Goal: Task Accomplishment & Management: Manage account settings

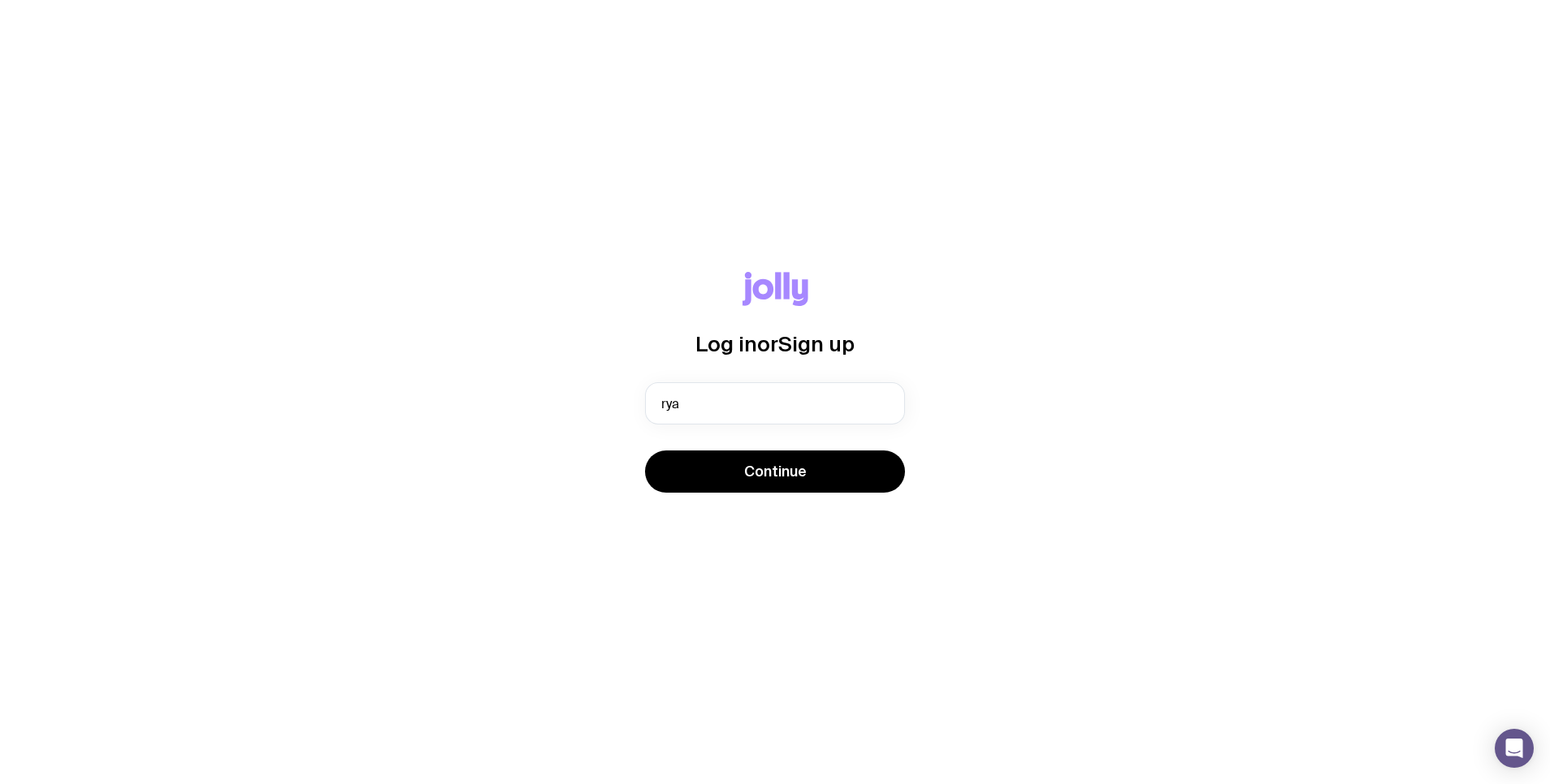
type input "[PERSON_NAME][EMAIL_ADDRESS][PERSON_NAME][DOMAIN_NAME]"
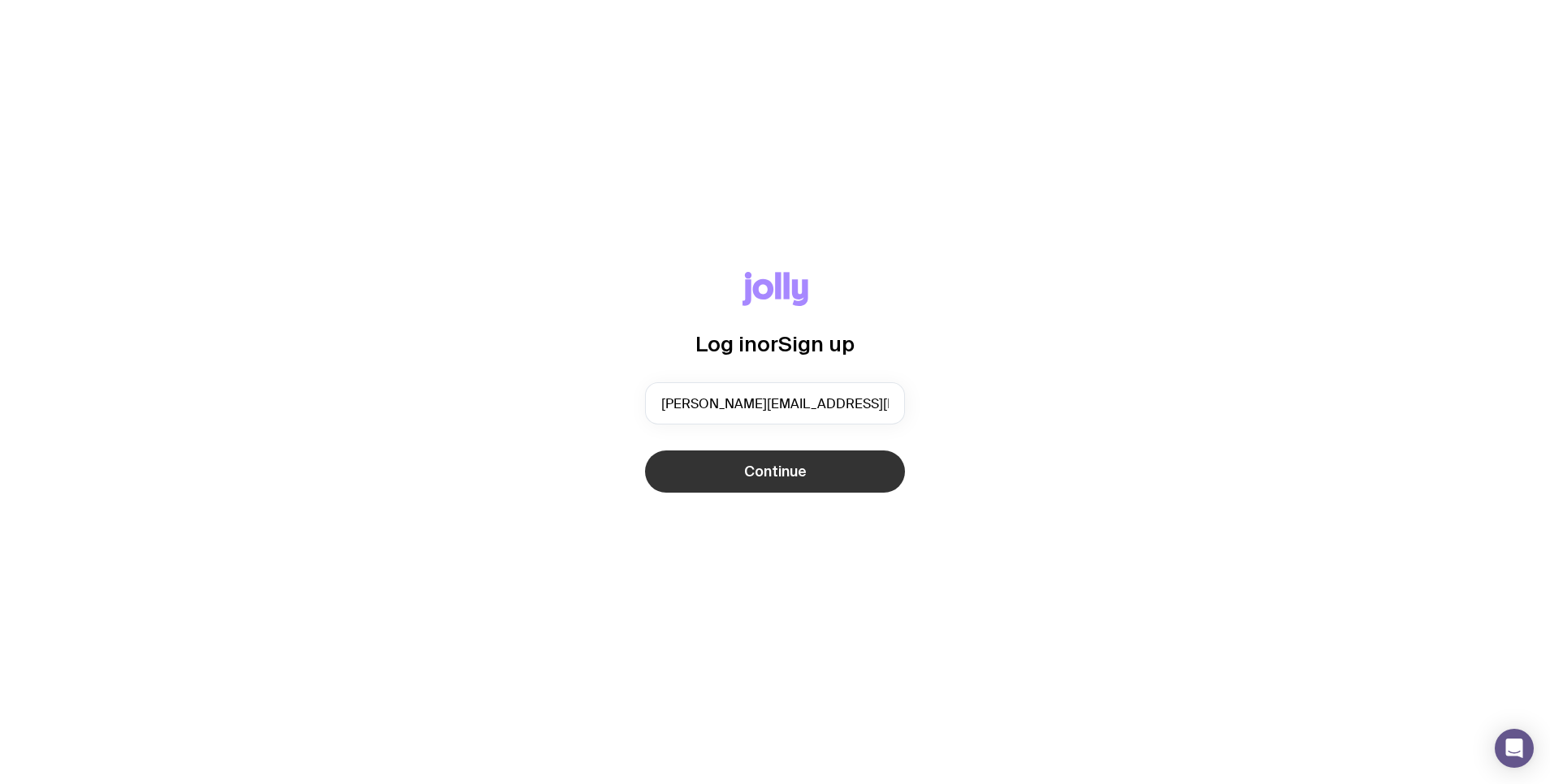
click at [777, 480] on span "Continue" at bounding box center [775, 472] width 63 height 20
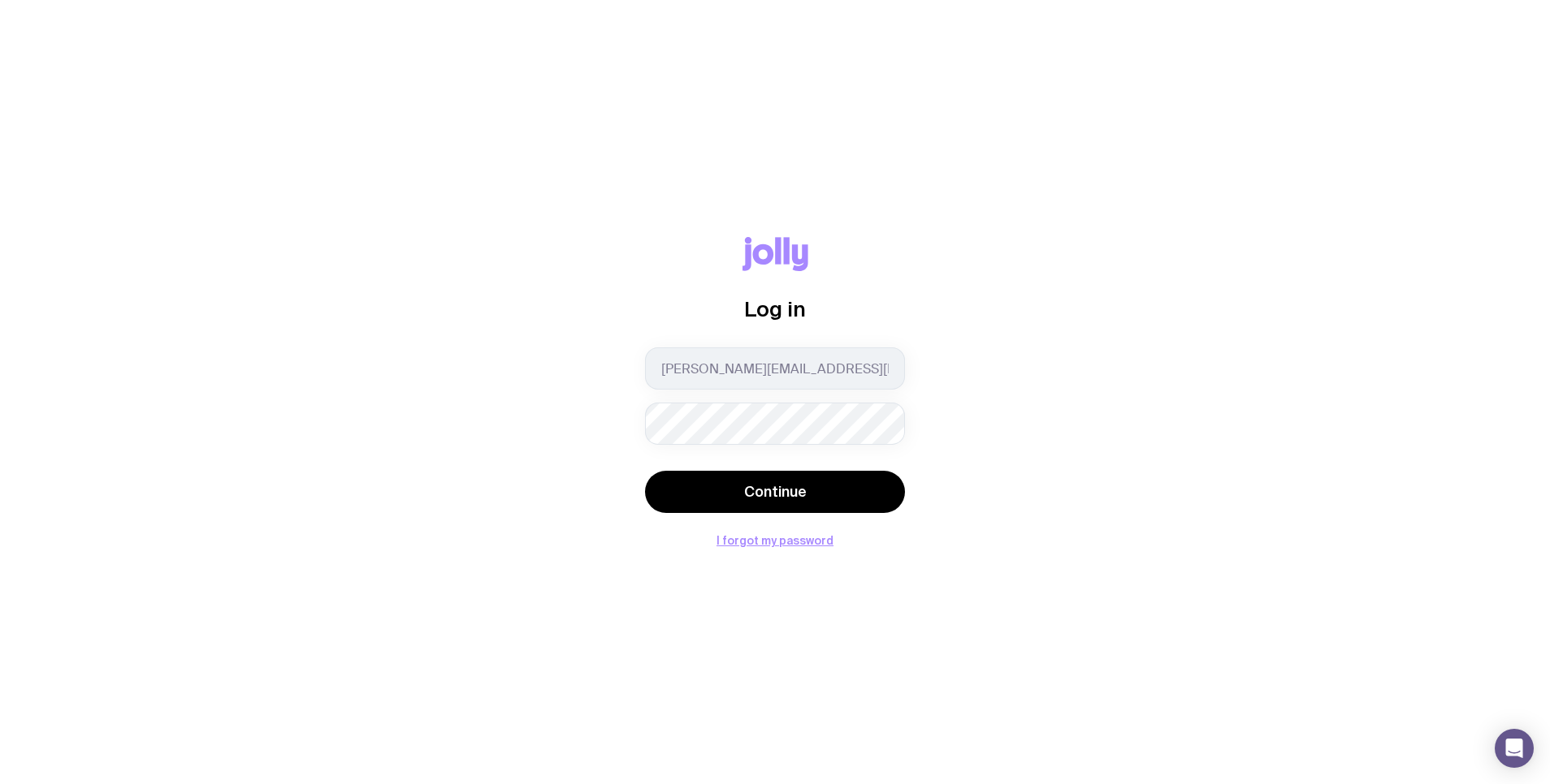
click at [777, 480] on button "Continue" at bounding box center [775, 491] width 260 height 42
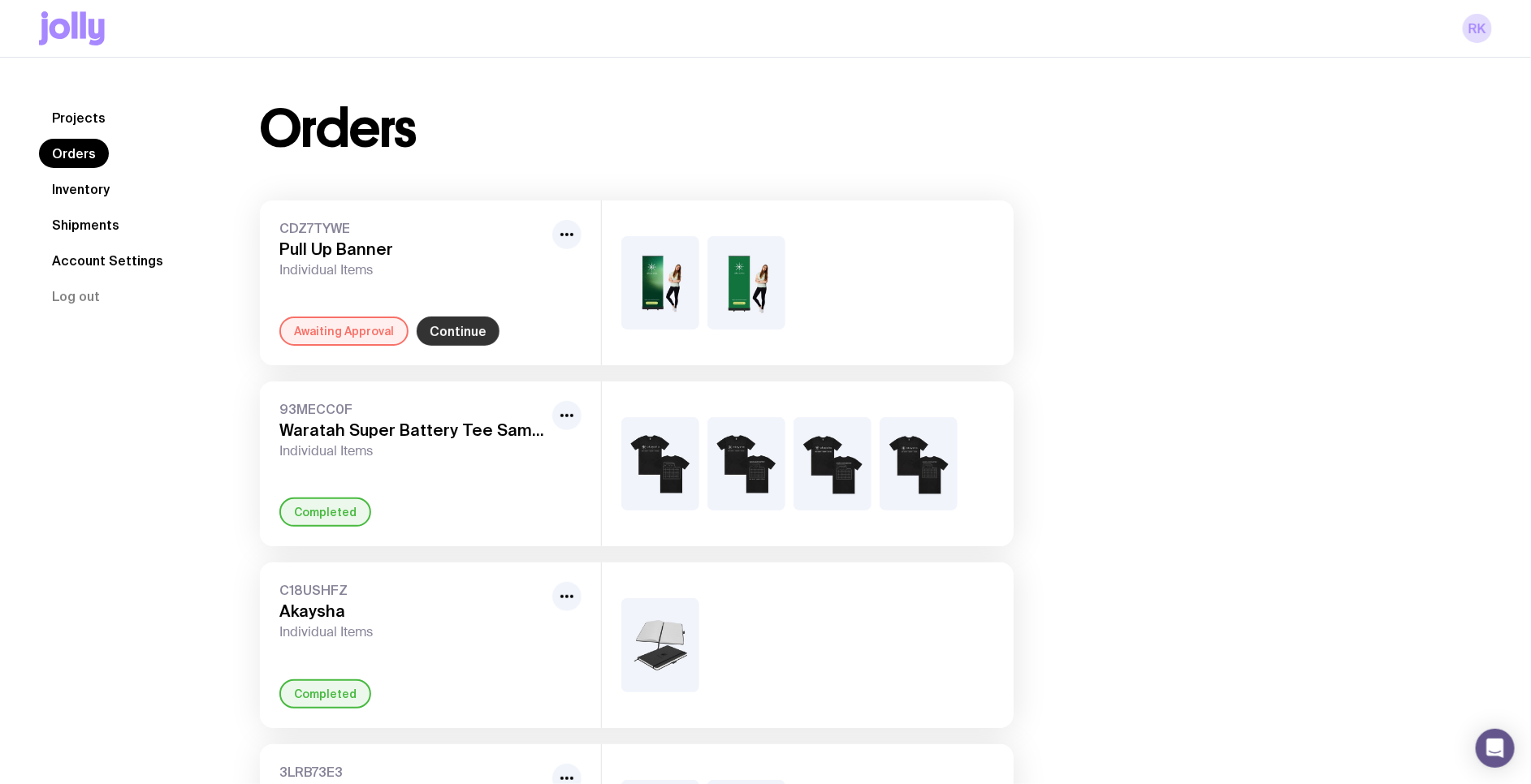
click at [462, 338] on link "Continue" at bounding box center [458, 330] width 83 height 29
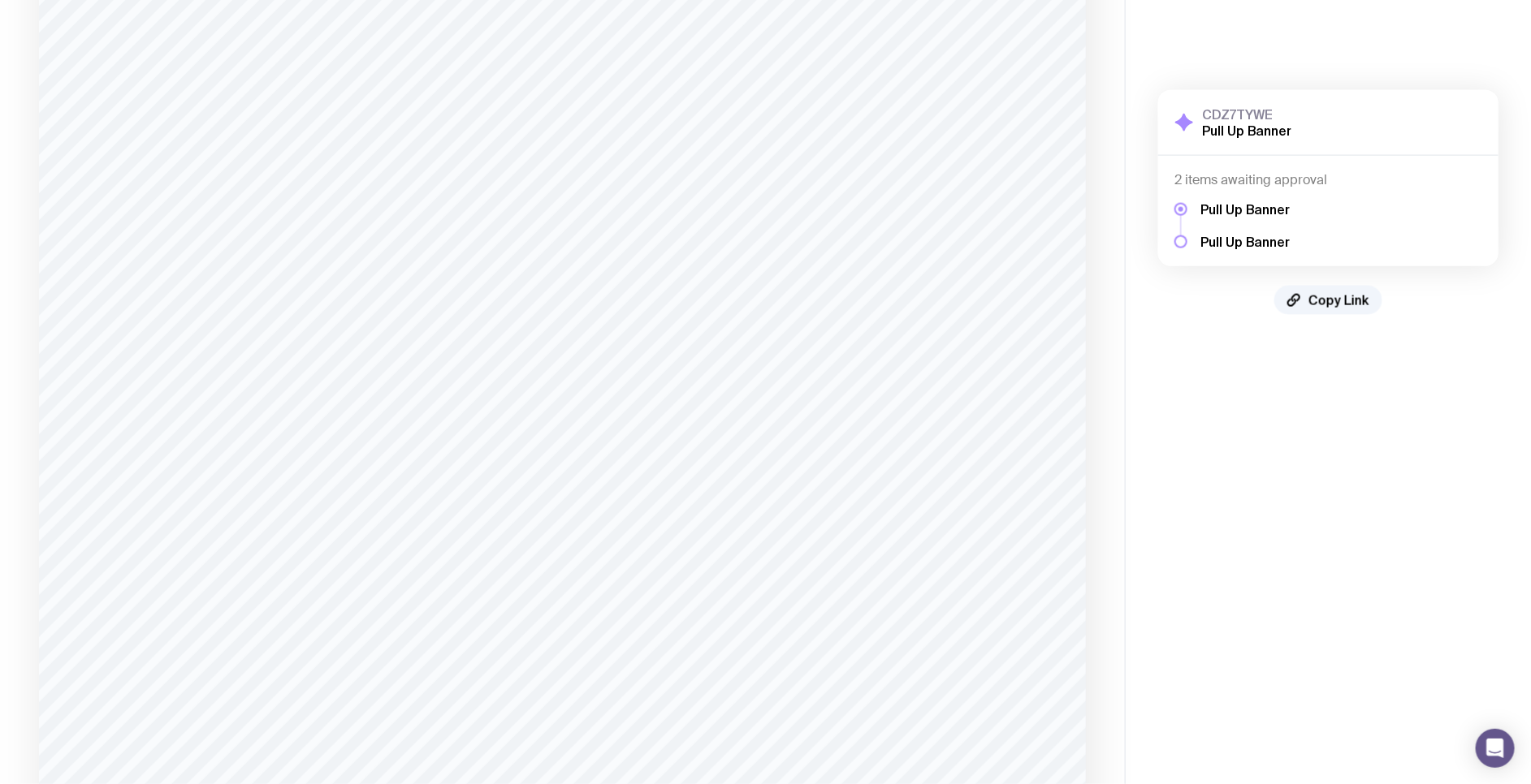
scroll to position [1948, 0]
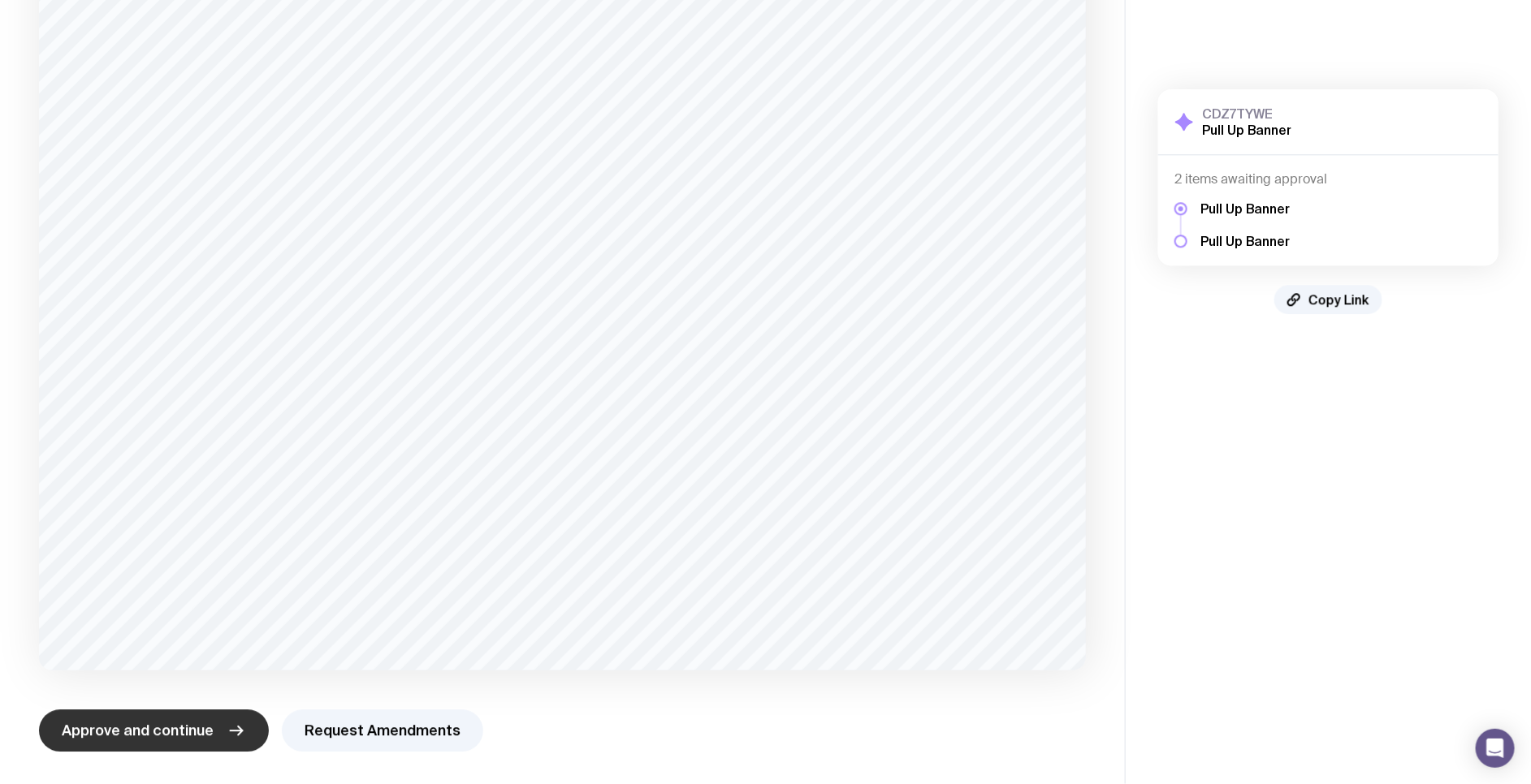
click at [185, 737] on span "Approve and continue" at bounding box center [137, 731] width 152 height 20
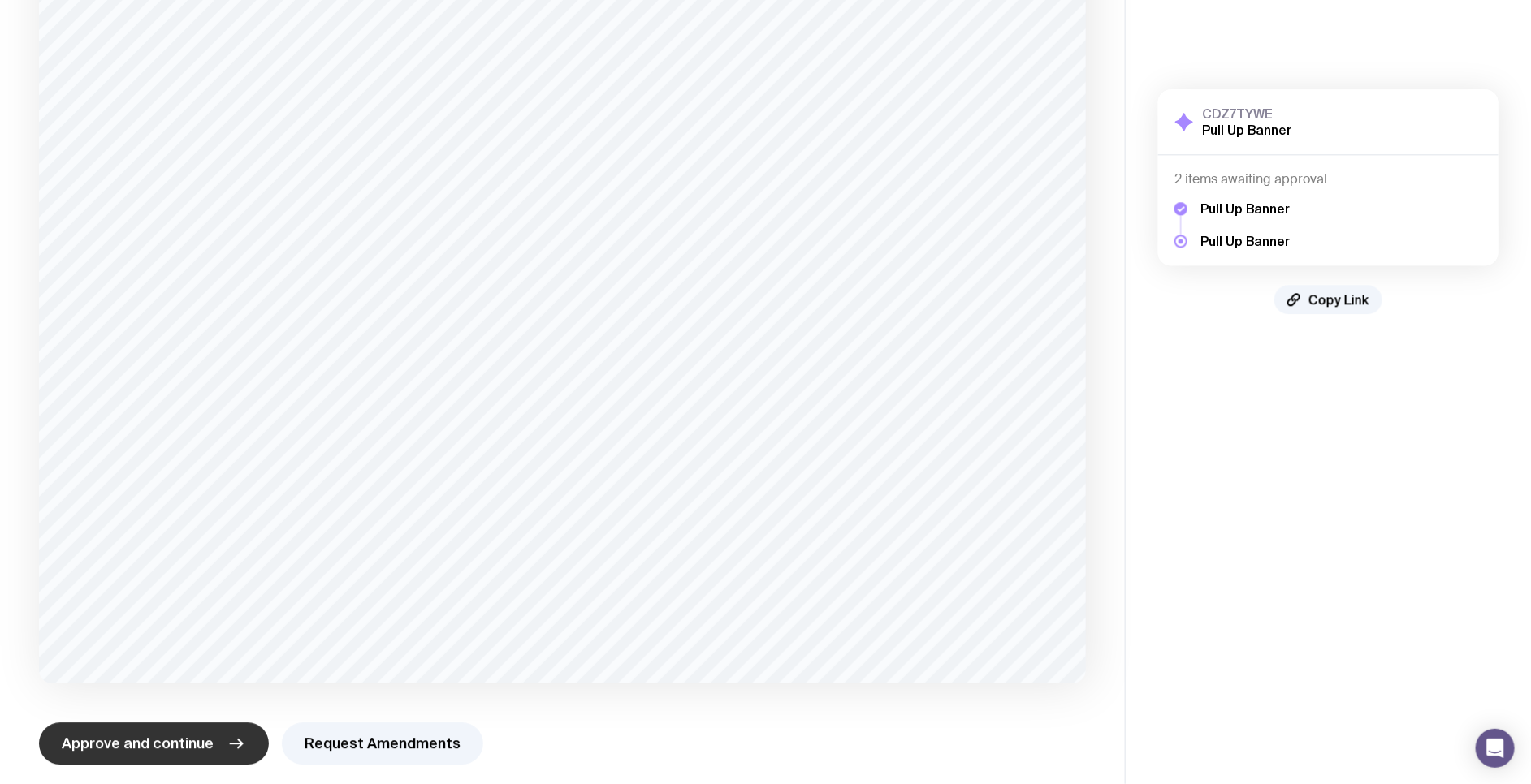
scroll to position [1905, 0]
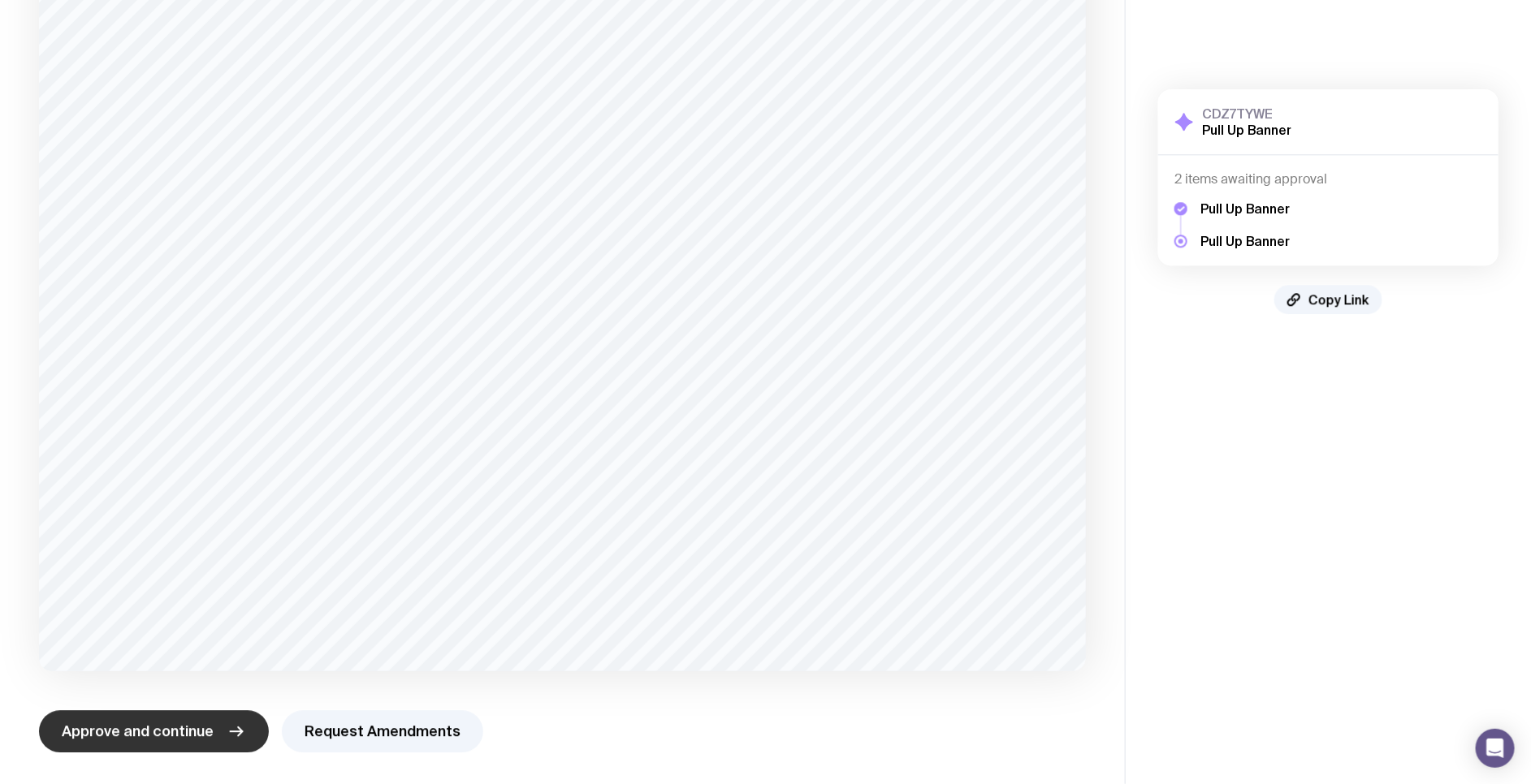
click at [162, 729] on span "Approve and continue" at bounding box center [137, 732] width 152 height 20
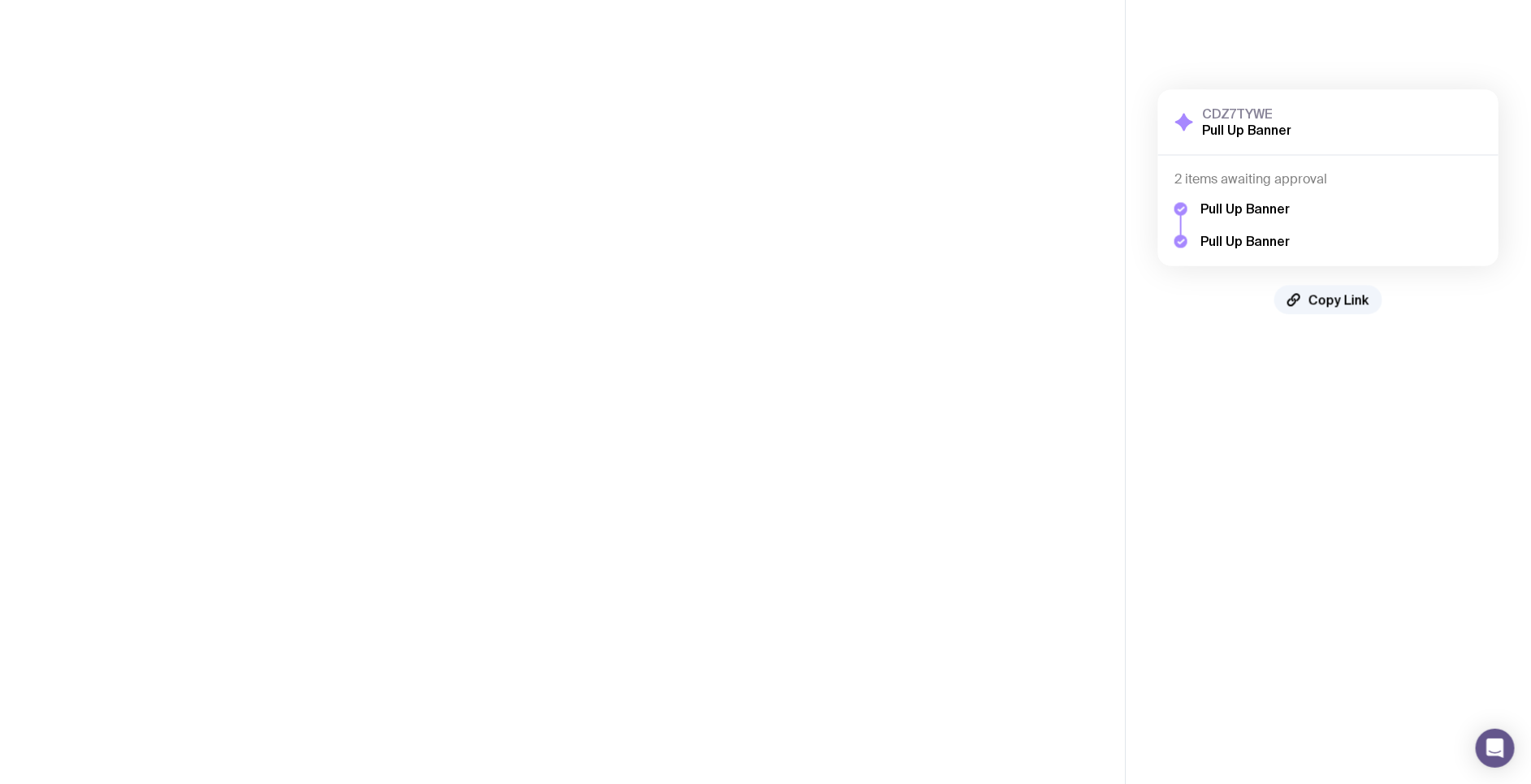
scroll to position [0, 0]
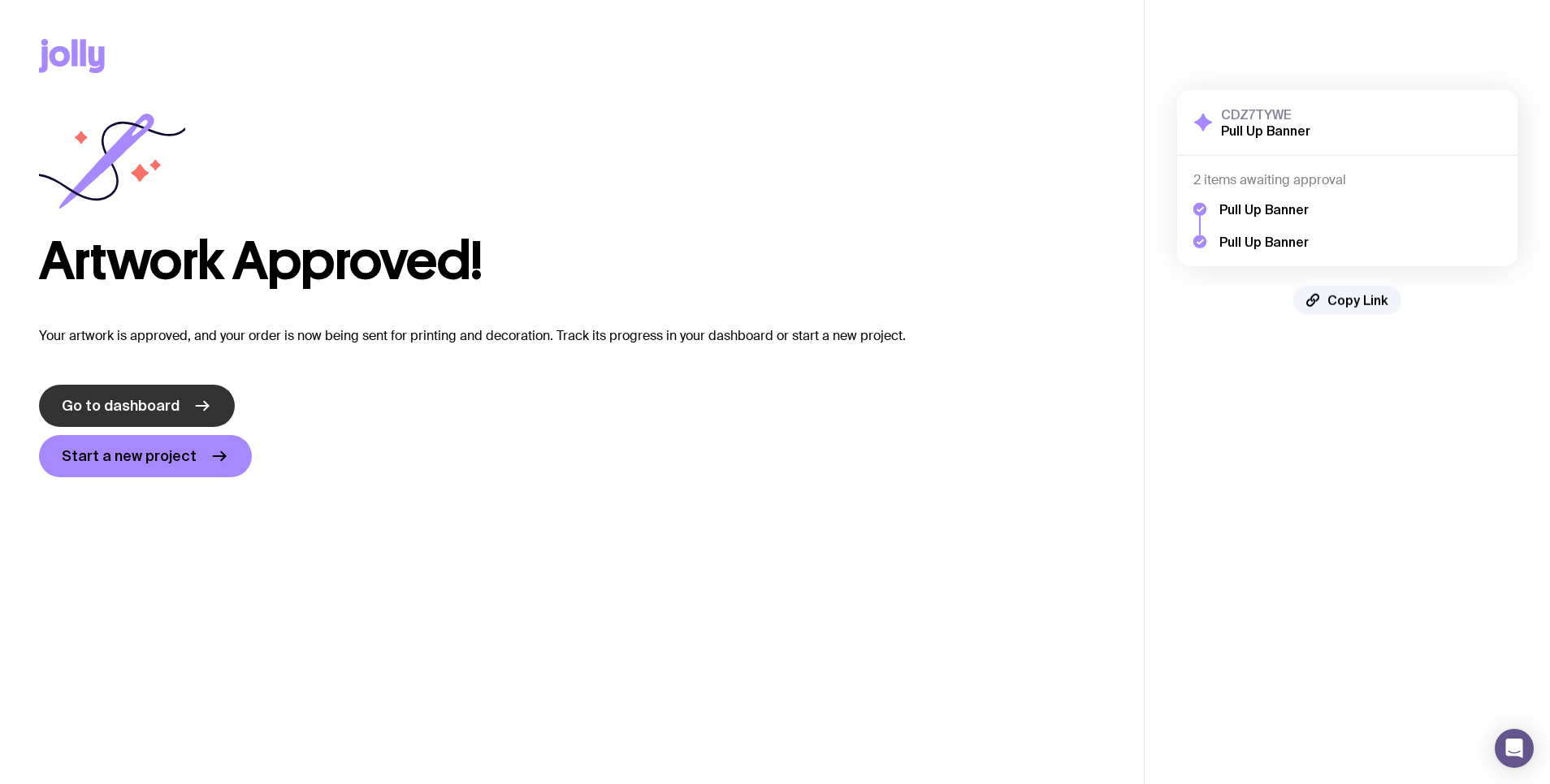
click at [158, 407] on span "Go to dashboard" at bounding box center [120, 406] width 117 height 20
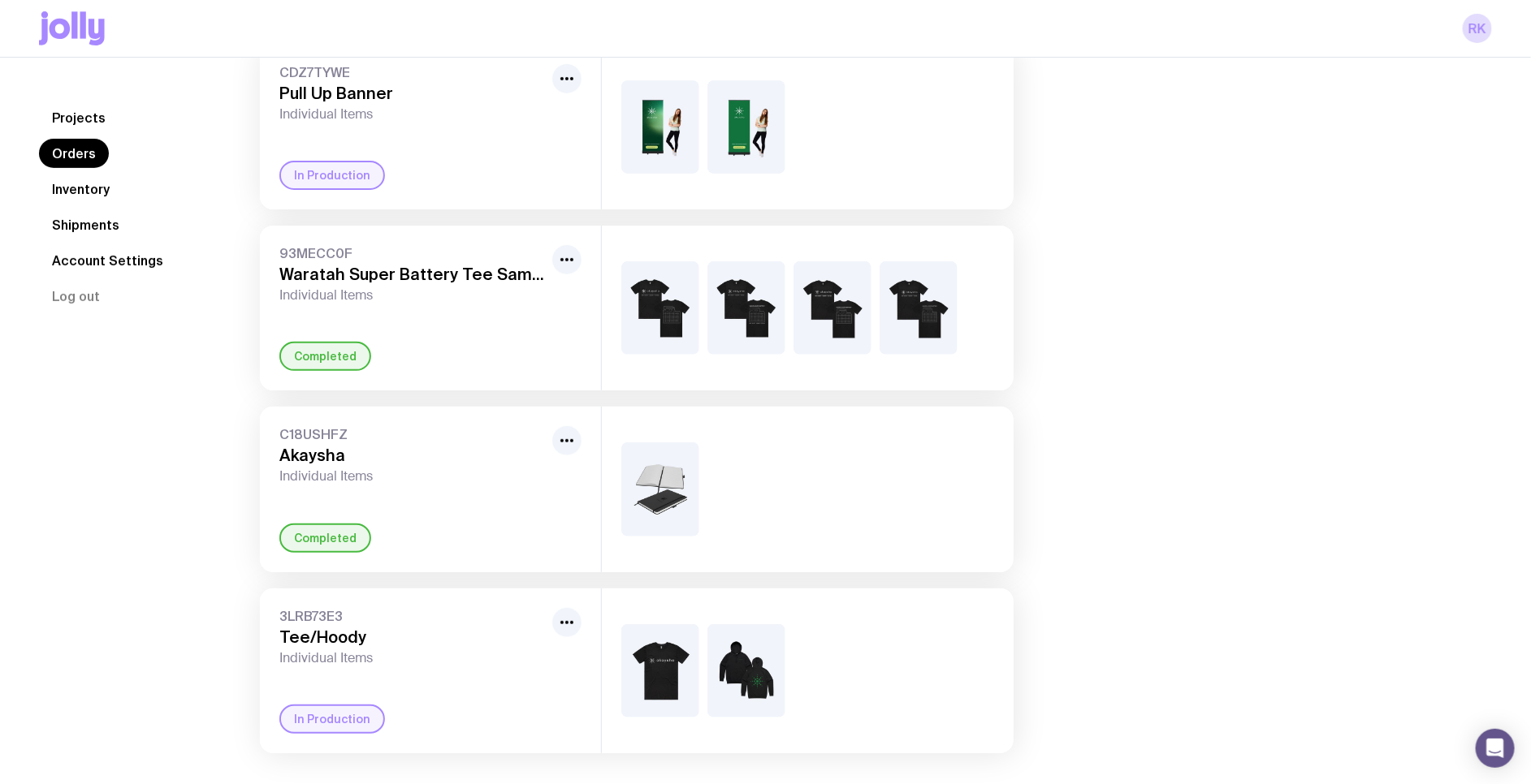
scroll to position [170, 0]
